Goal: Task Accomplishment & Management: Manage account settings

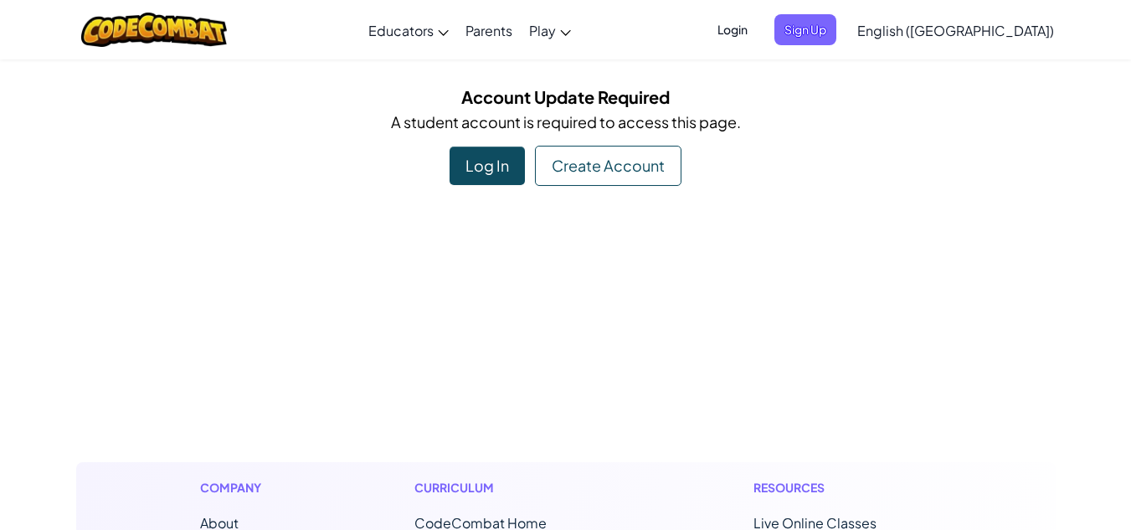
click at [489, 178] on div "Log In" at bounding box center [486, 165] width 75 height 38
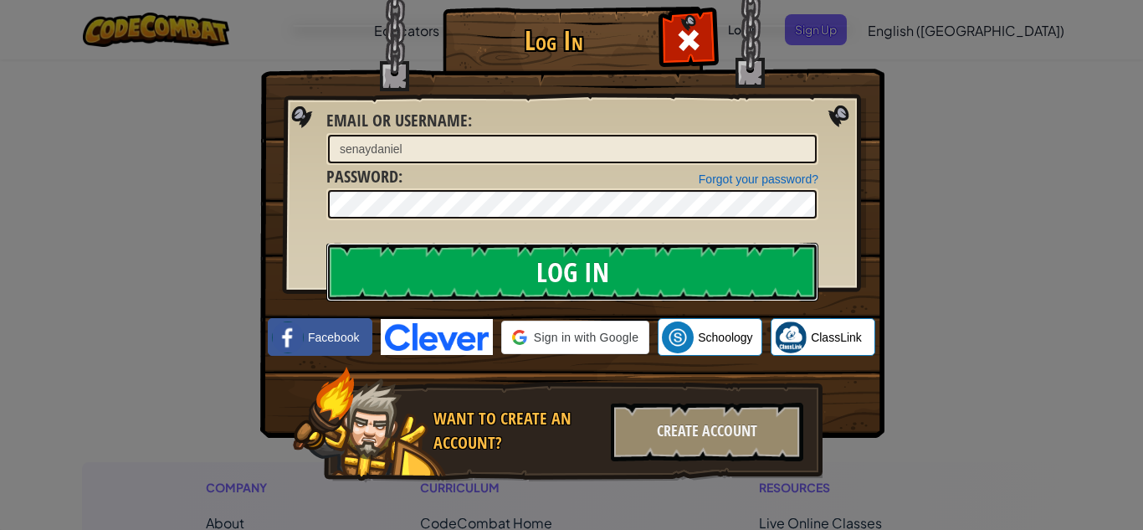
click at [507, 262] on input "Log In" at bounding box center [572, 272] width 492 height 59
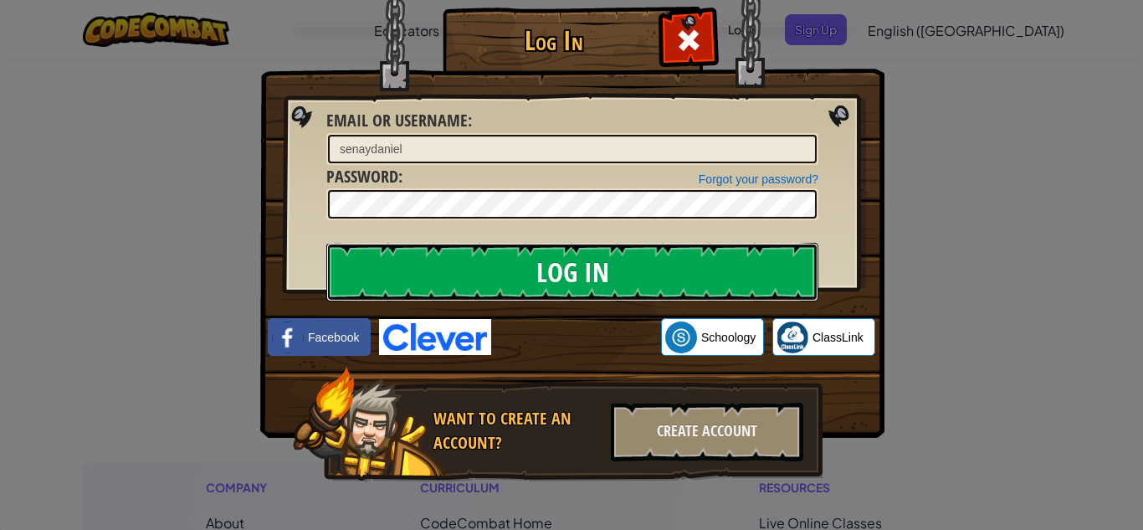
click at [507, 262] on input "Log In" at bounding box center [572, 272] width 492 height 59
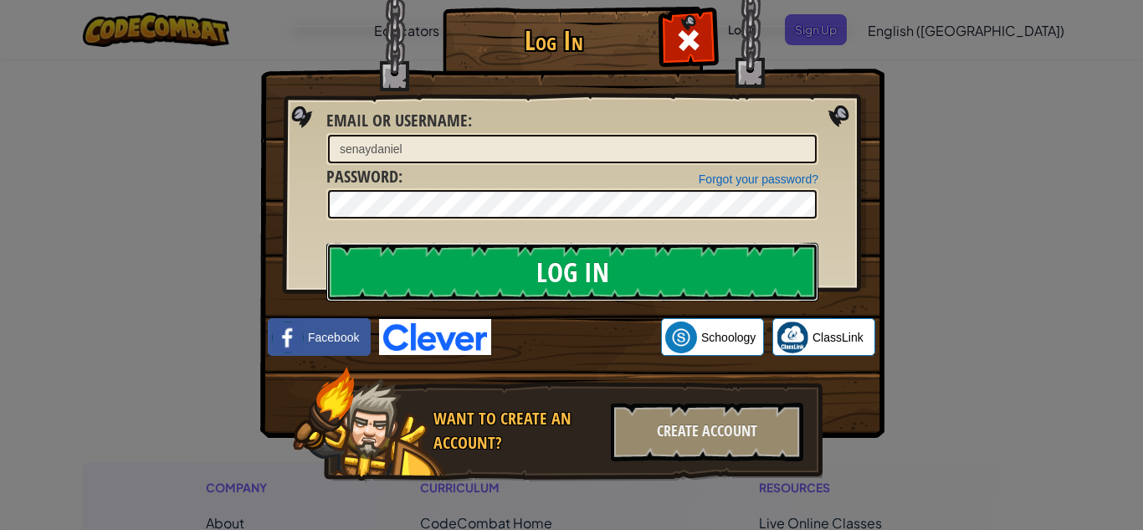
click at [507, 262] on input "Log In" at bounding box center [572, 272] width 492 height 59
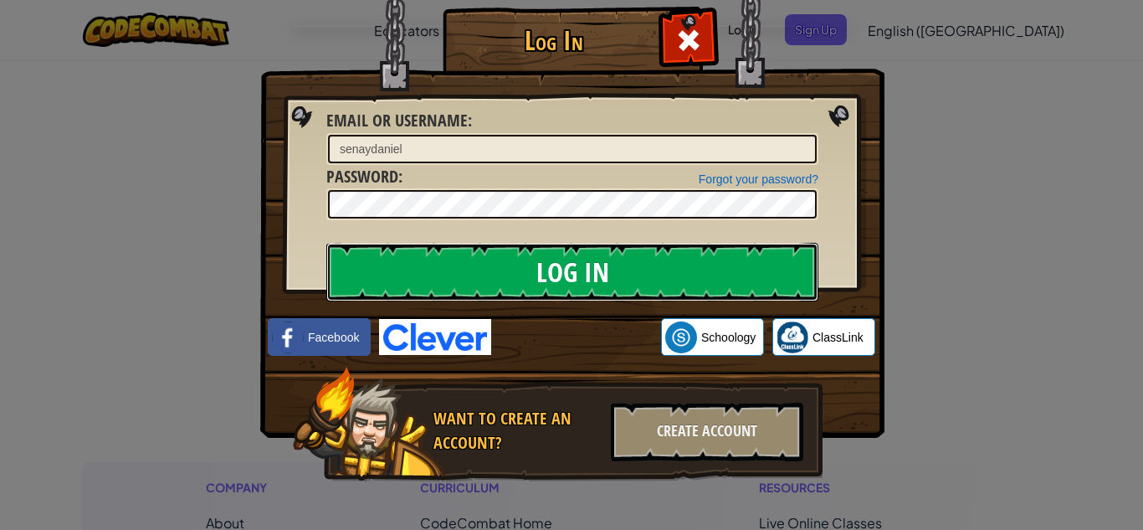
click at [507, 262] on input "Log In" at bounding box center [572, 272] width 492 height 59
